Goal: Find specific page/section: Find specific page/section

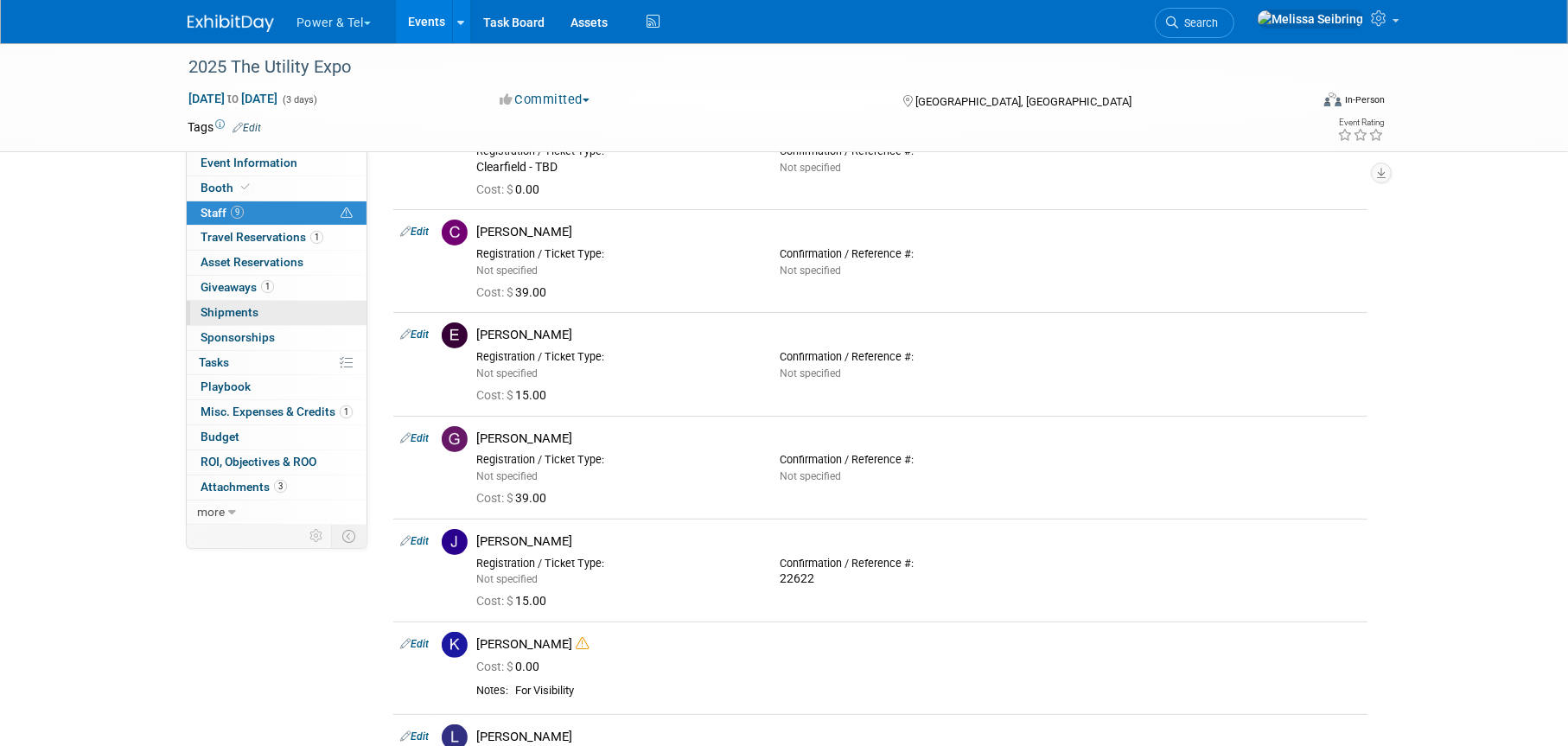
scroll to position [113, 0]
click at [287, 163] on span "Event Information" at bounding box center [249, 162] width 97 height 14
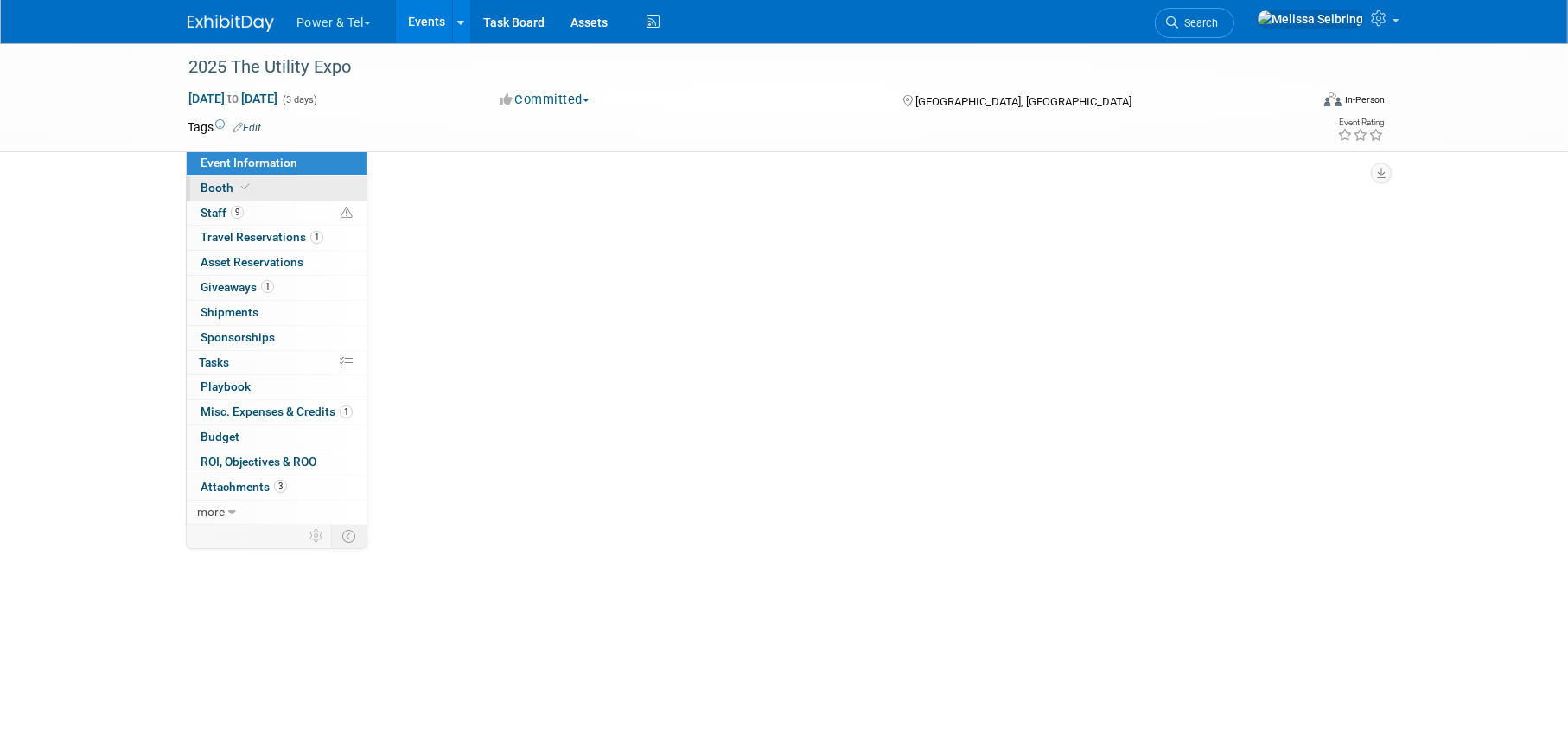
scroll to position [0, 0]
select select "Trade Show"
select select "National"
select select "Yes"
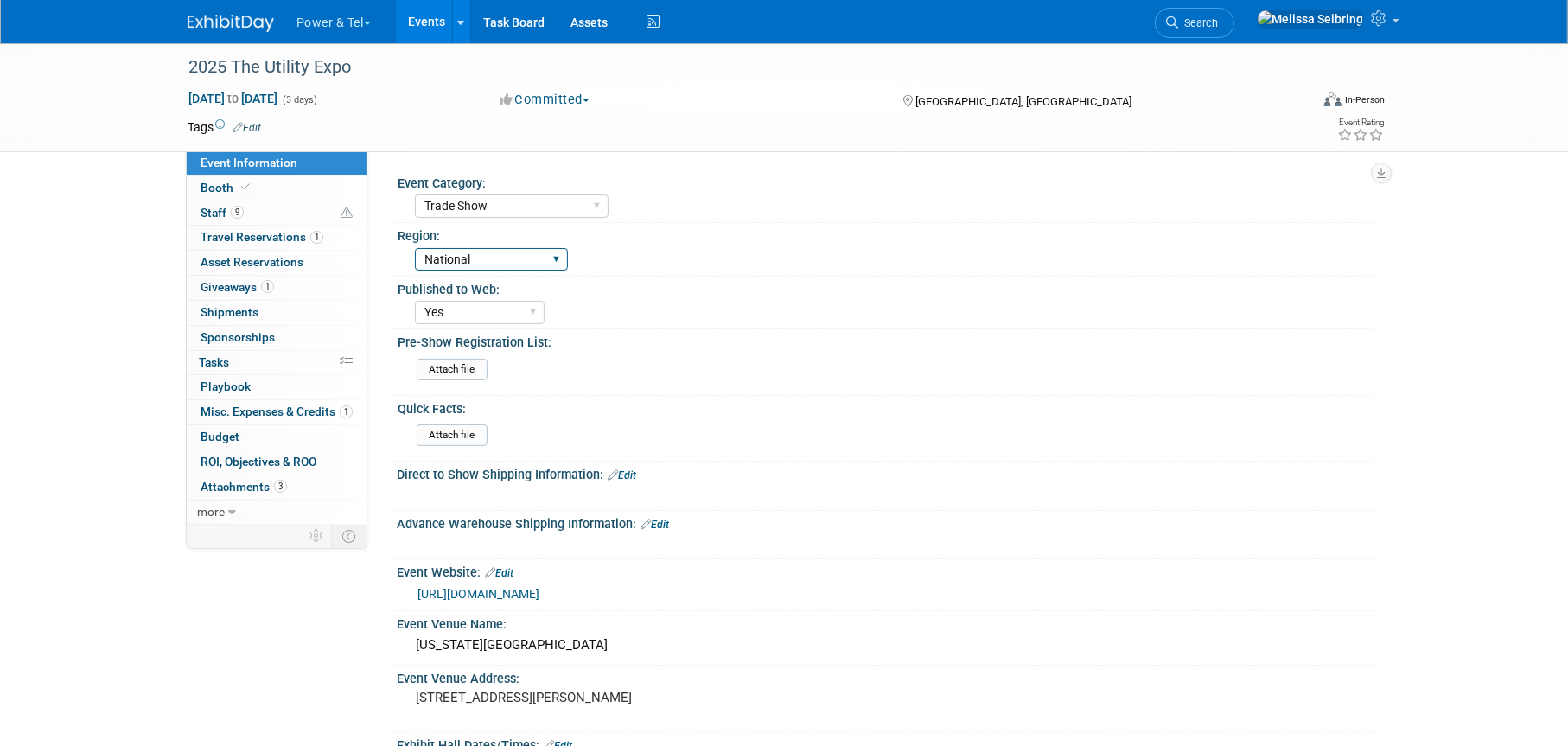
click at [535, 251] on select "Central West South Great Lakes National Canada Export/CALA Strategic Accounts" at bounding box center [491, 259] width 153 height 24
click at [904, 245] on div "Central West South Great Lakes National Canada Export/CALA Strategic Accounts" at bounding box center [894, 258] width 958 height 28
click at [1395, 17] on link at bounding box center [1327, 21] width 159 height 43
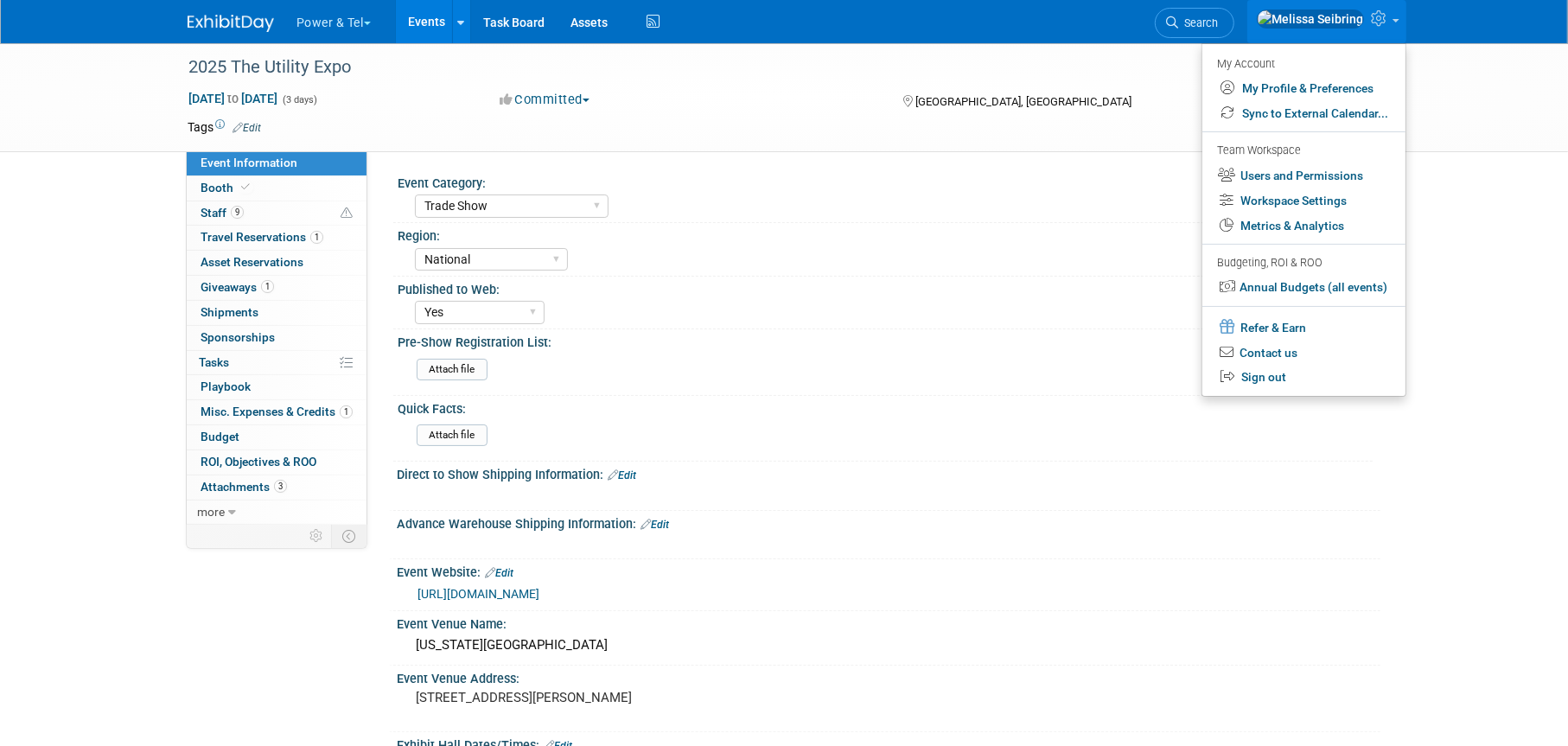
click at [233, 26] on img at bounding box center [231, 24] width 86 height 17
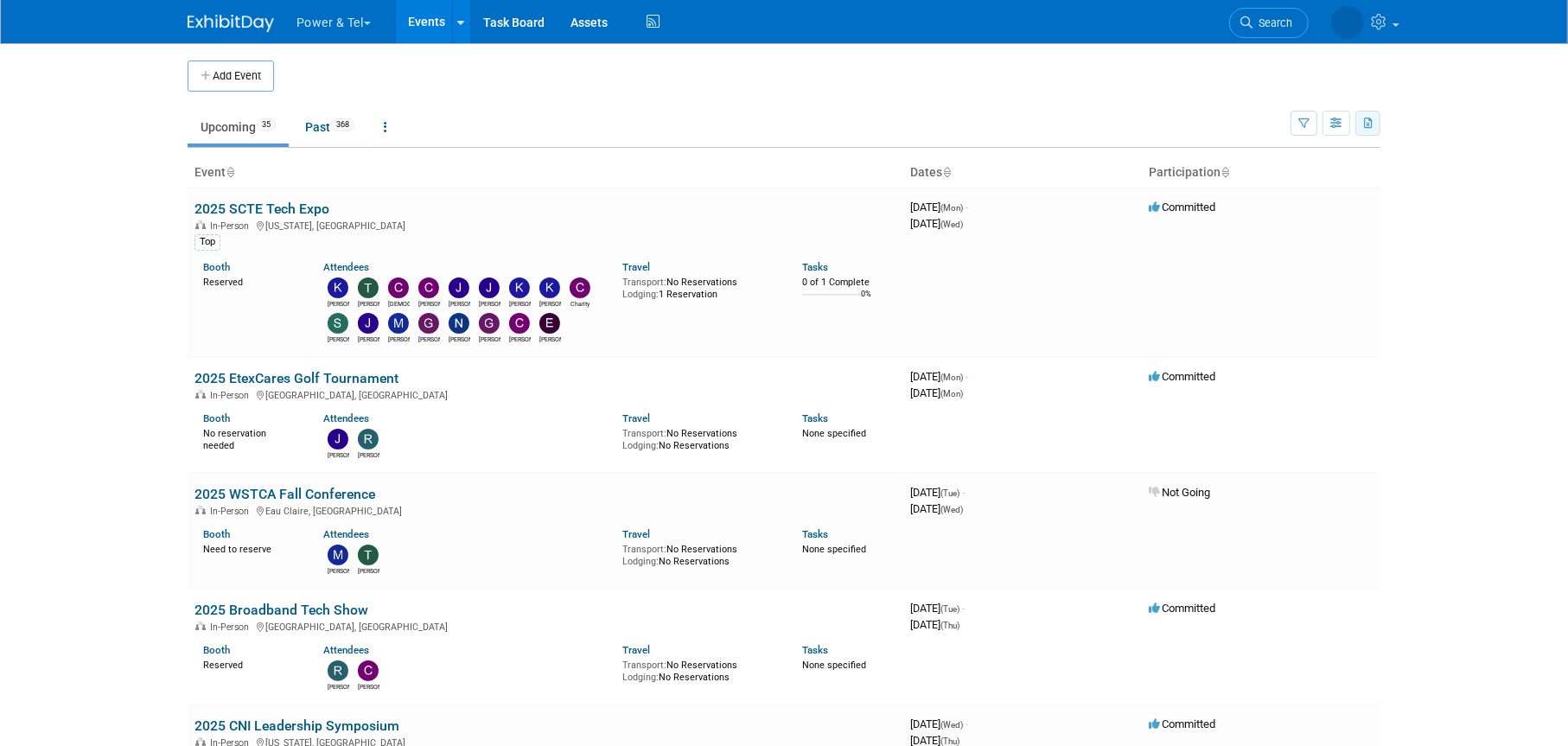
click at [1373, 126] on icon "button" at bounding box center [1369, 124] width 10 height 11
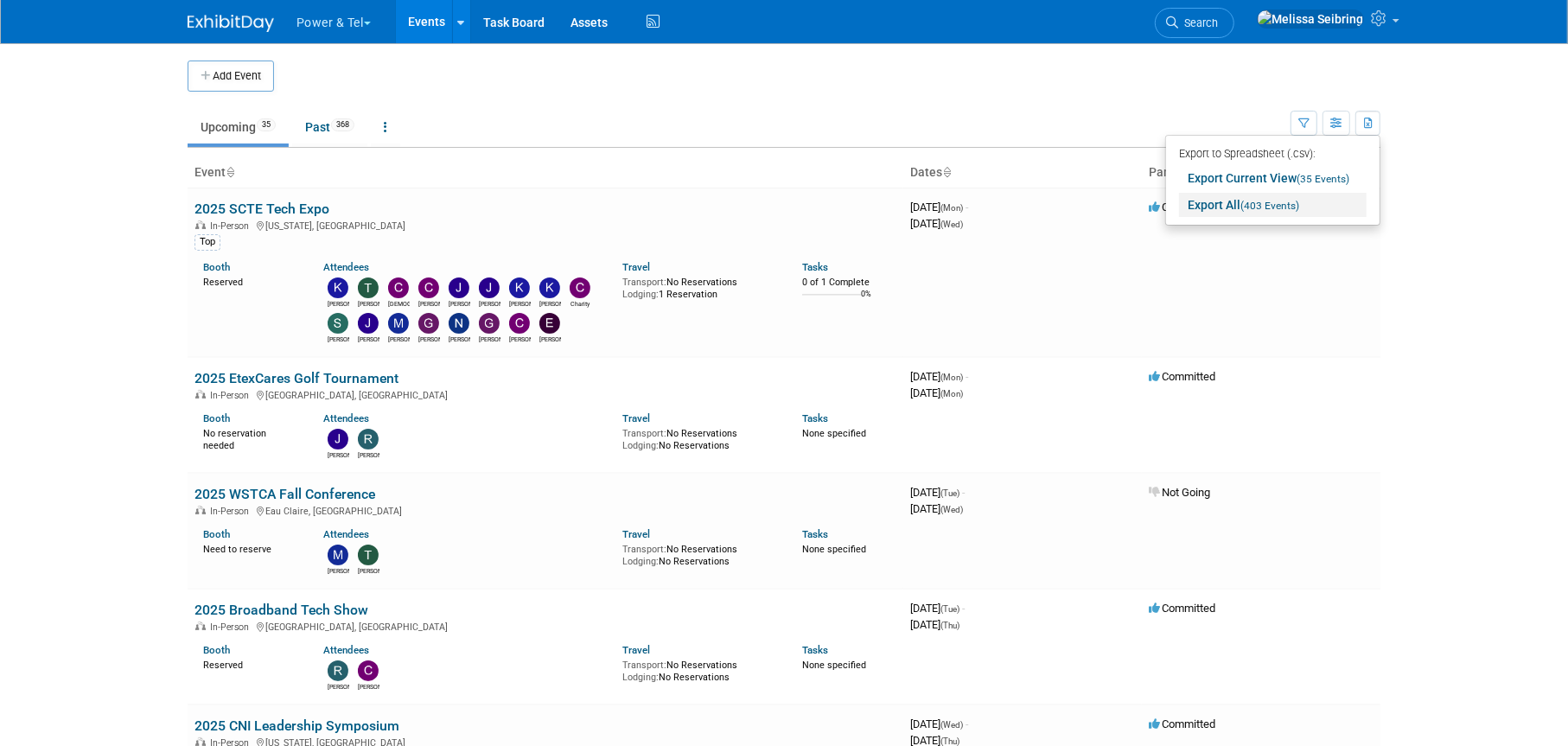
click at [1223, 202] on link "Export All (403 Events)" at bounding box center [1273, 205] width 188 height 24
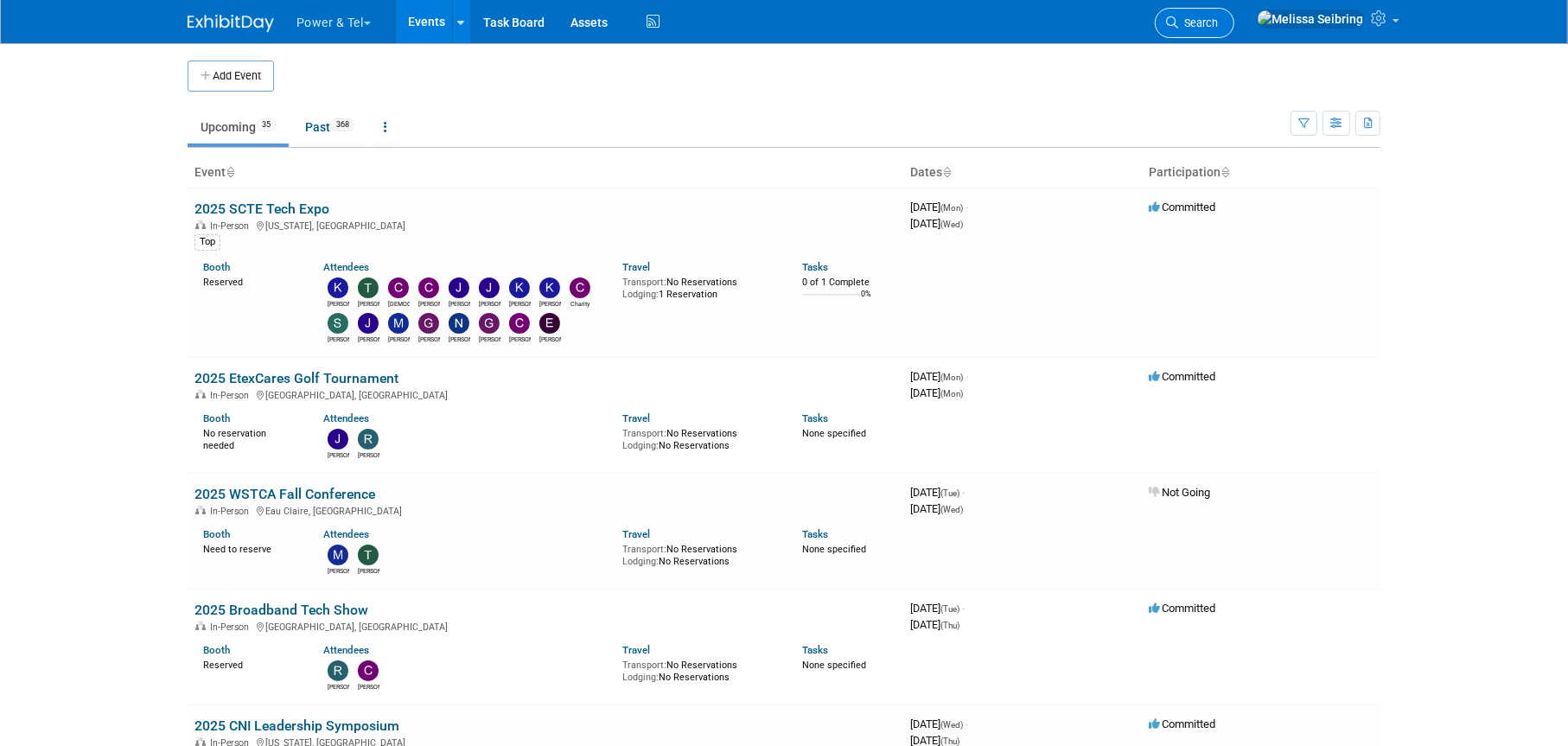
click at [1234, 32] on link "Search" at bounding box center [1194, 23] width 79 height 31
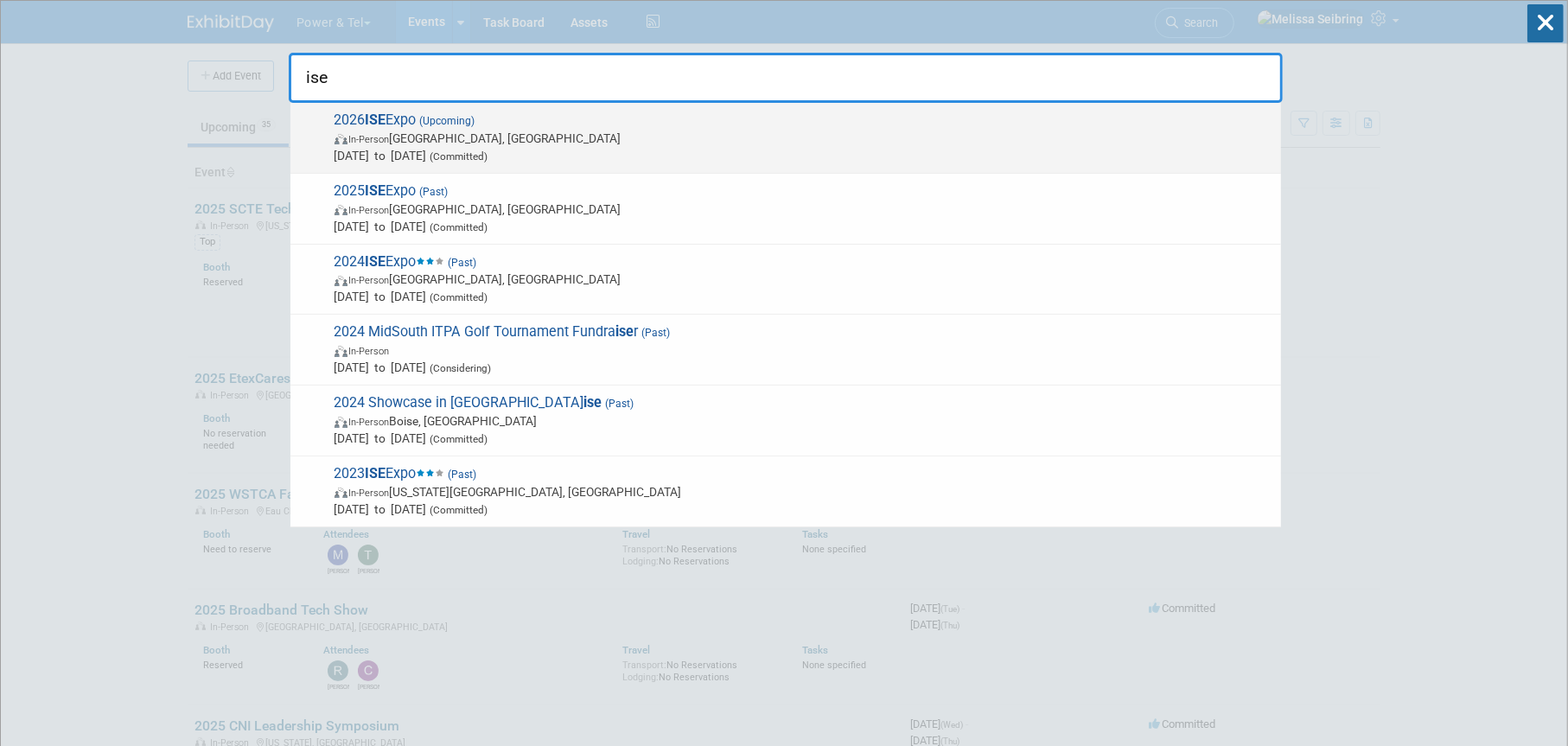
type input "ise"
click at [398, 115] on span "2026 ISE Expo (Upcoming) In-Person Nashville, TN Aug 18, 2026 to Aug 20, 2026 (…" at bounding box center [801, 138] width 943 height 52
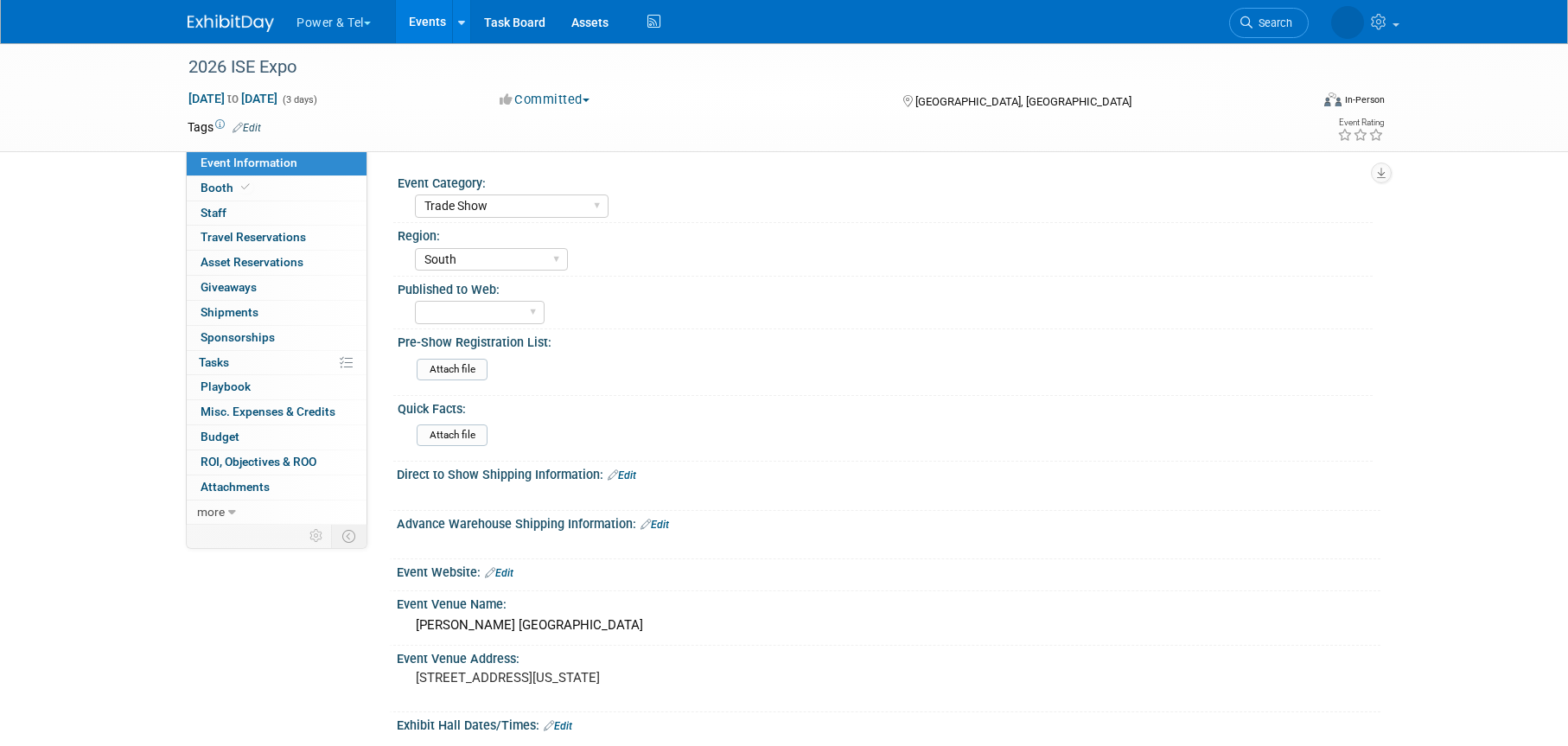
select select "Trade Show"
click at [495, 260] on select "Central West South Great Lakes National Canada Export/CALA Strategic Accounts" at bounding box center [491, 259] width 153 height 24
select select "National"
click at [415, 248] on select "Central West South Great Lakes National Canada Export/CALA Strategic Accounts" at bounding box center [491, 259] width 153 height 24
click at [240, 25] on img at bounding box center [231, 24] width 86 height 17
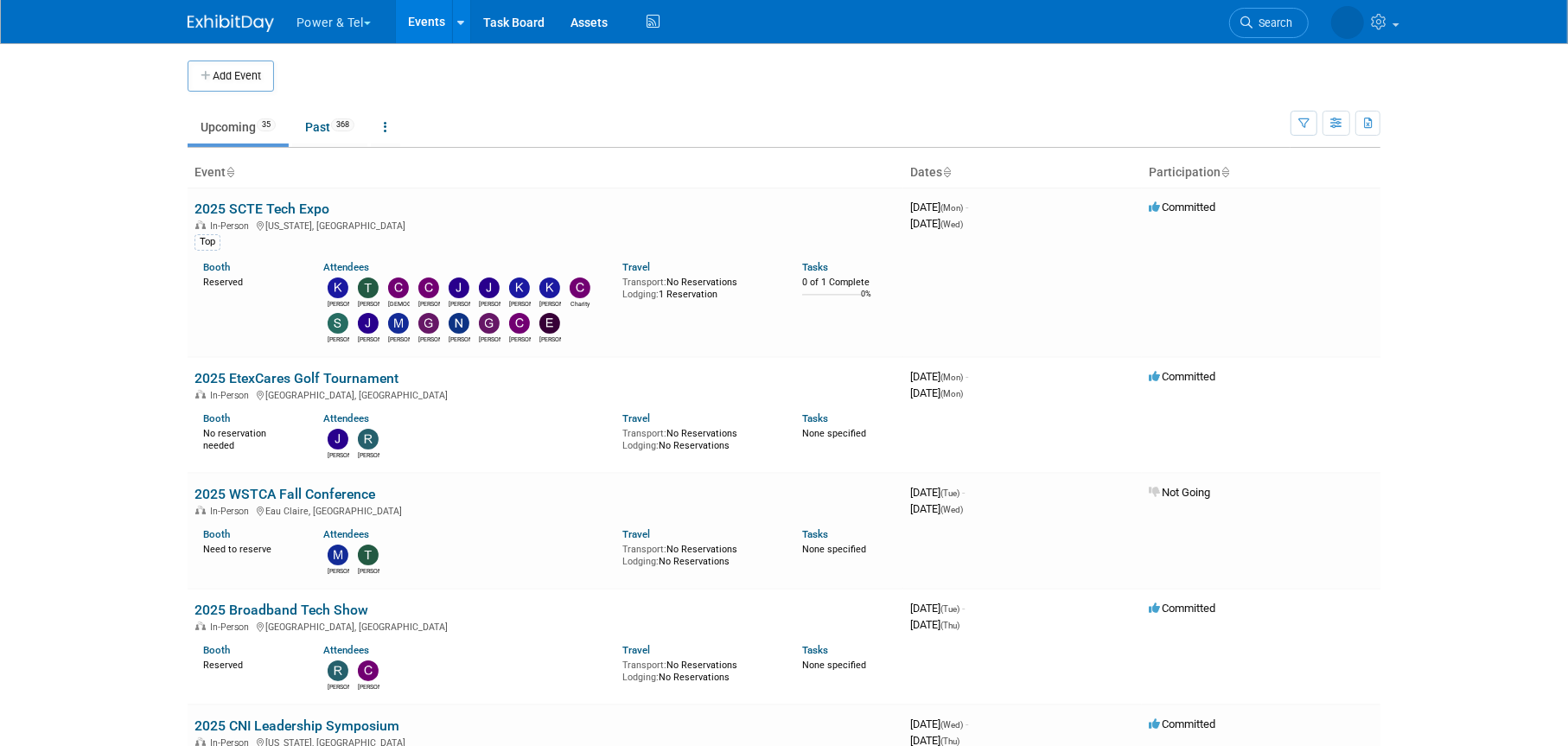
drag, startPoint x: 1249, startPoint y: 14, endPoint x: 1077, endPoint y: 60, distance: 178.0
click at [1234, 14] on link "Search" at bounding box center [1194, 23] width 79 height 31
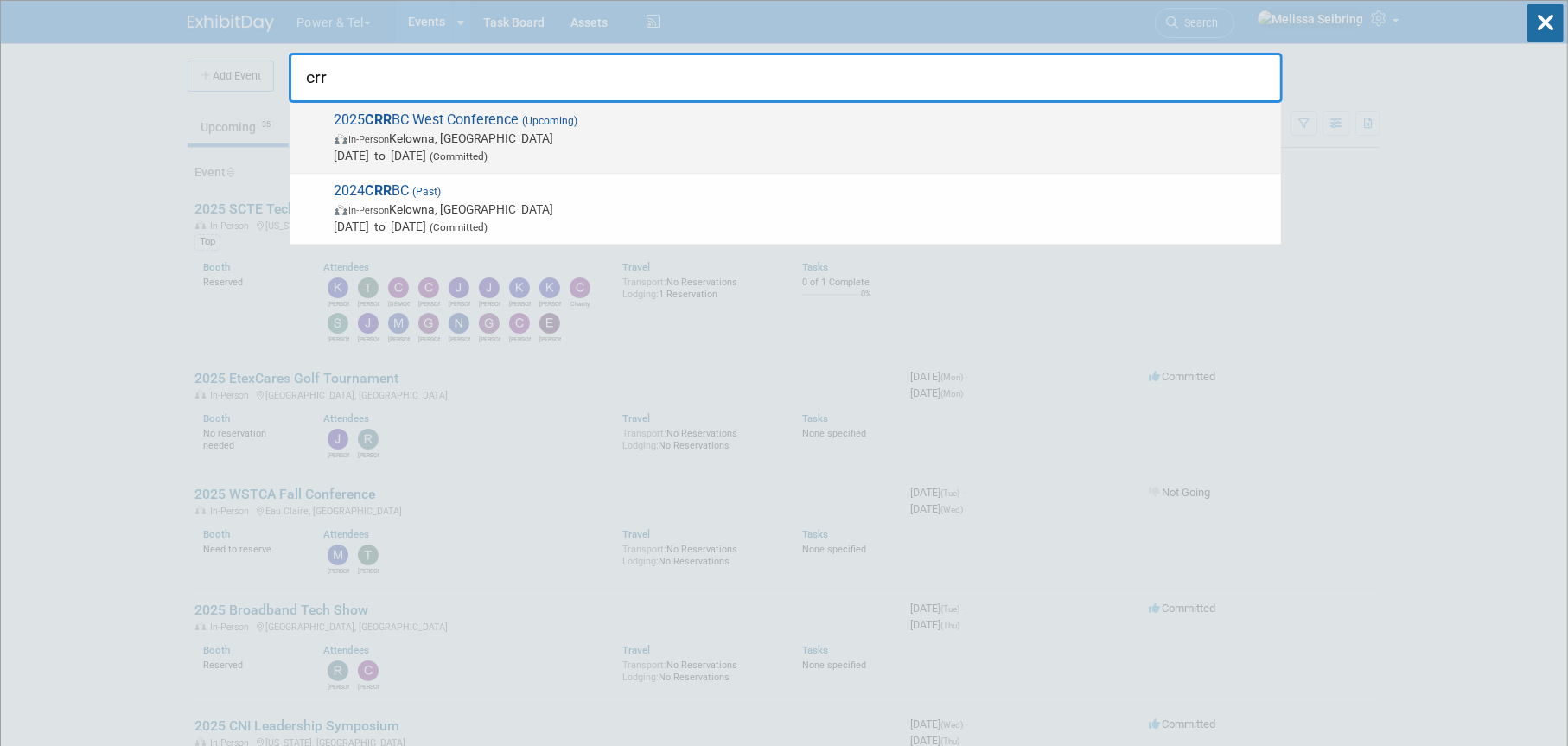
type input "crr"
click at [402, 116] on span "2025 CRR BC West Conference (Upcoming) In-Person Kelowna, Canada Nov 12, 2025 t…" at bounding box center [801, 138] width 943 height 52
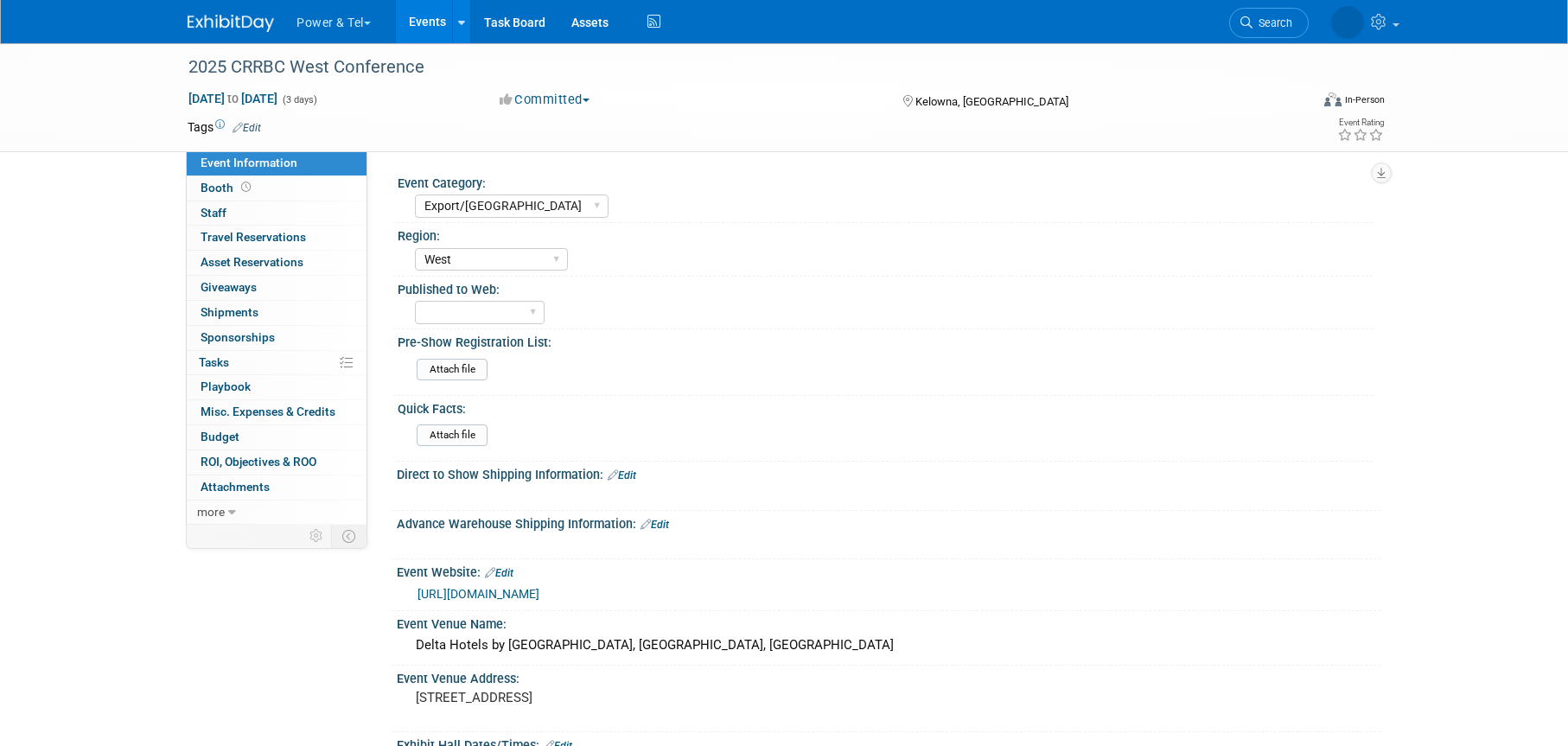
select select "Export/[GEOGRAPHIC_DATA]"
select select "West"
click at [230, 183] on span "Booth" at bounding box center [227, 188] width 53 height 14
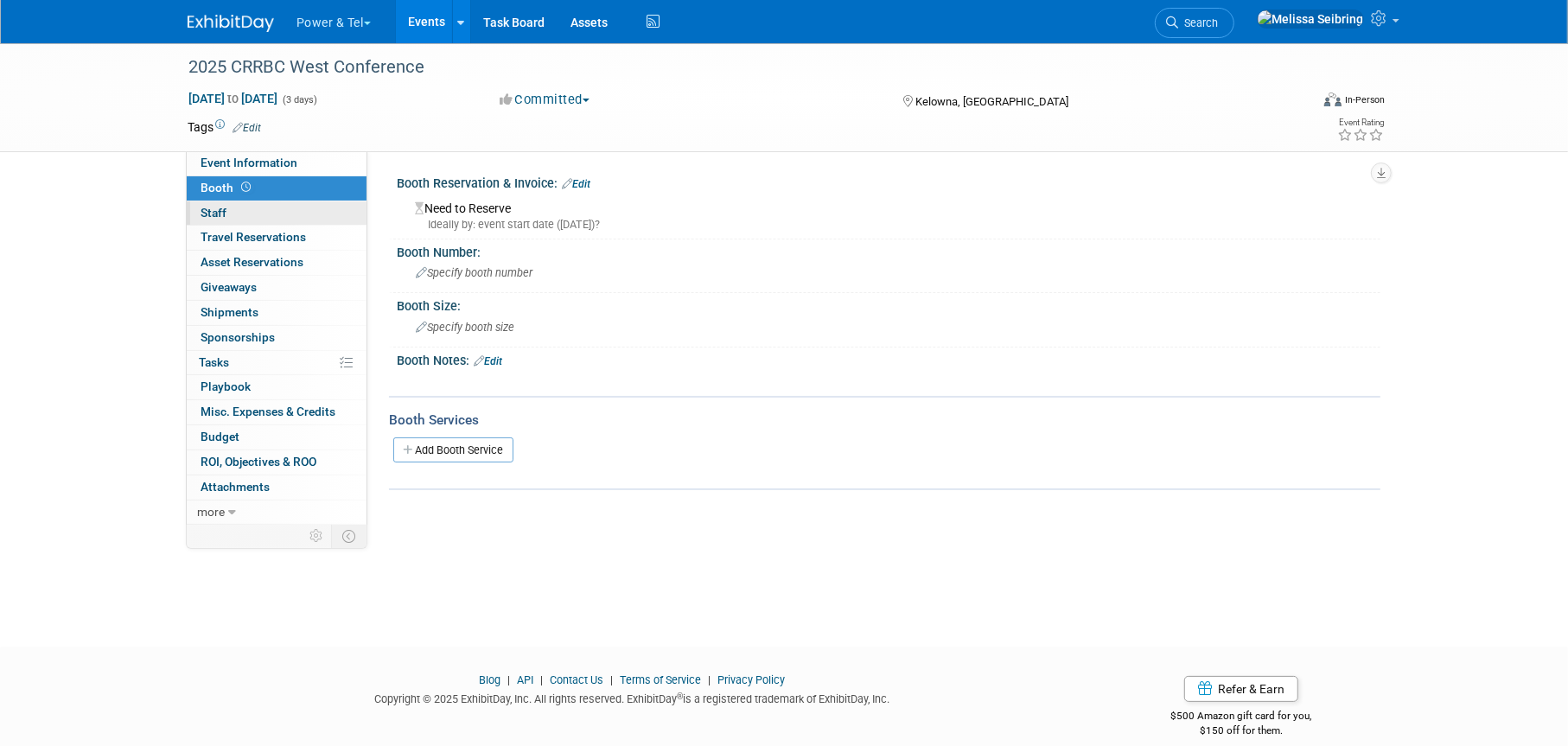
click at [207, 218] on span "Staff 0" at bounding box center [214, 213] width 26 height 14
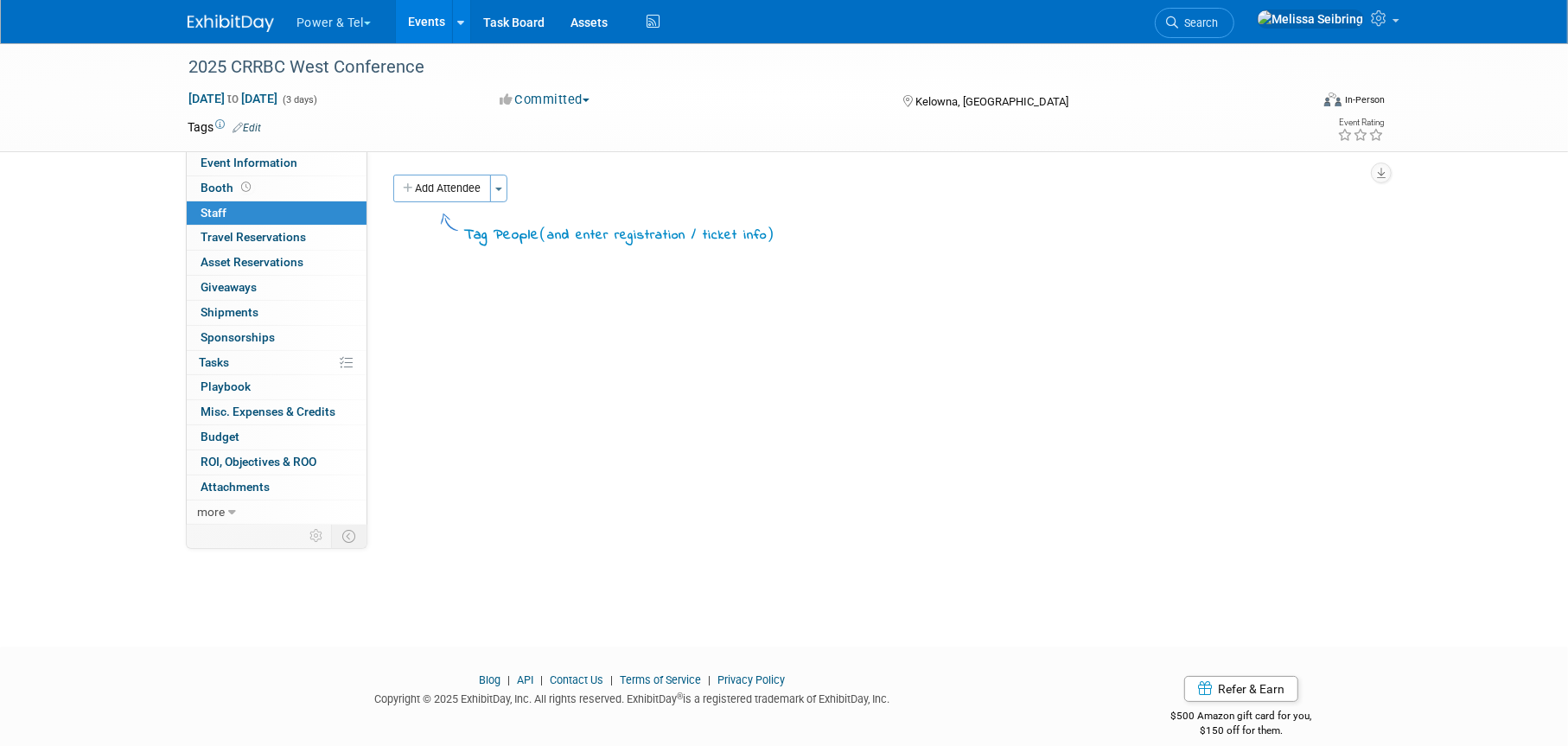
click at [1234, 38] on li "Search" at bounding box center [1194, 21] width 79 height 42
click at [1234, 13] on link "Search" at bounding box center [1194, 23] width 79 height 31
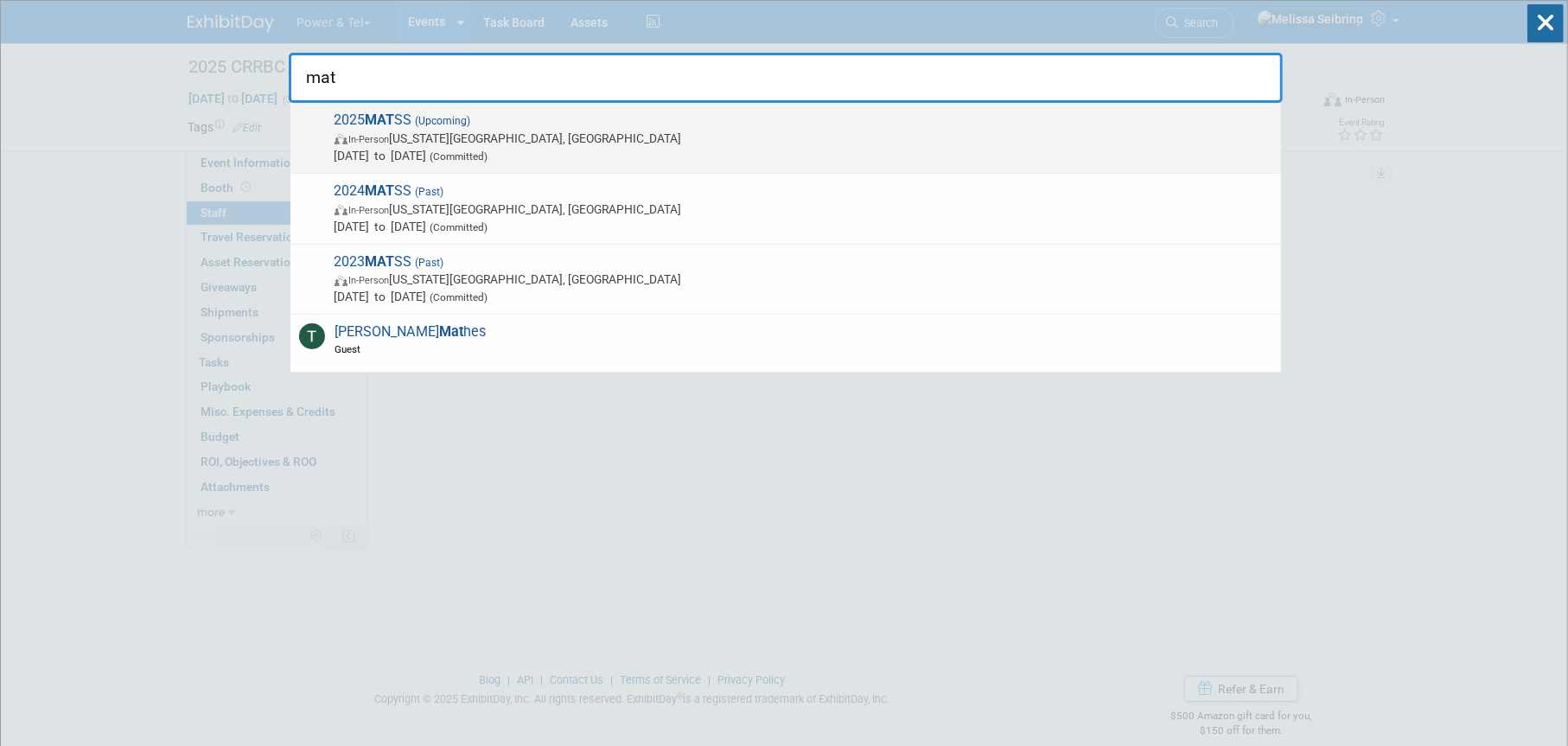
type input "mat"
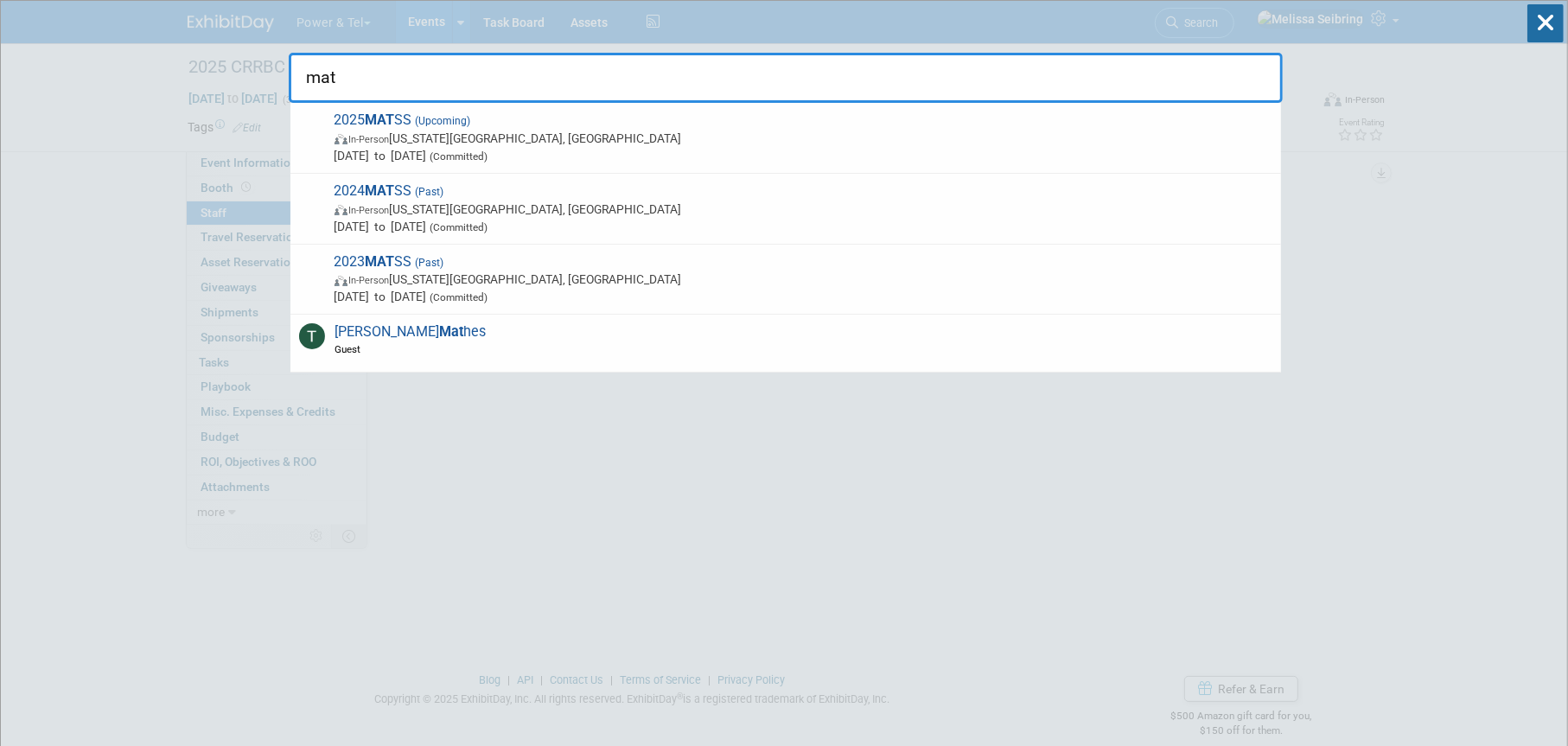
click at [371, 123] on strong "MAT" at bounding box center [381, 120] width 30 height 17
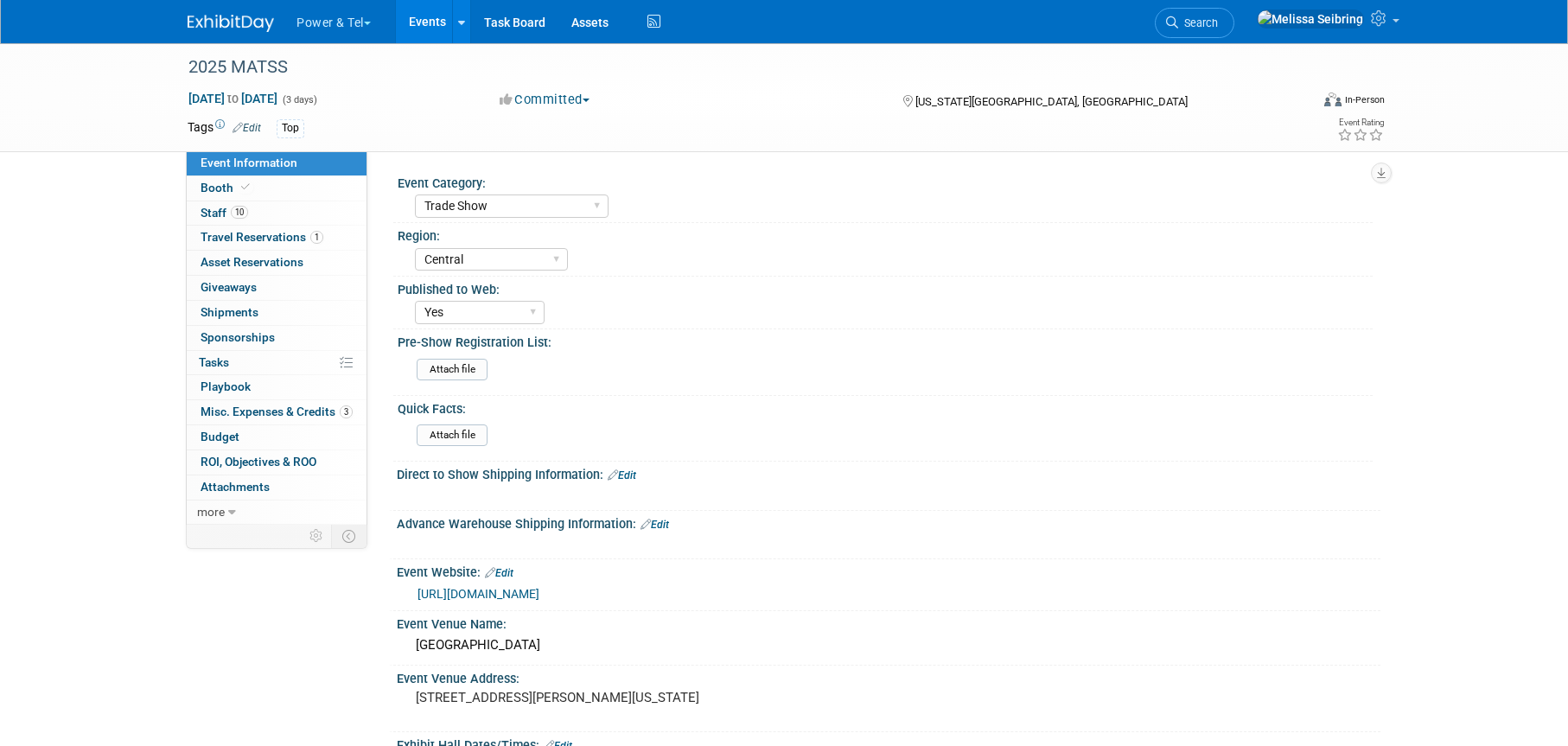
select select "Trade Show"
select select "Central"
select select "Yes"
click at [222, 208] on span "Staff 10" at bounding box center [224, 213] width 47 height 14
